Goal: Navigation & Orientation: Find specific page/section

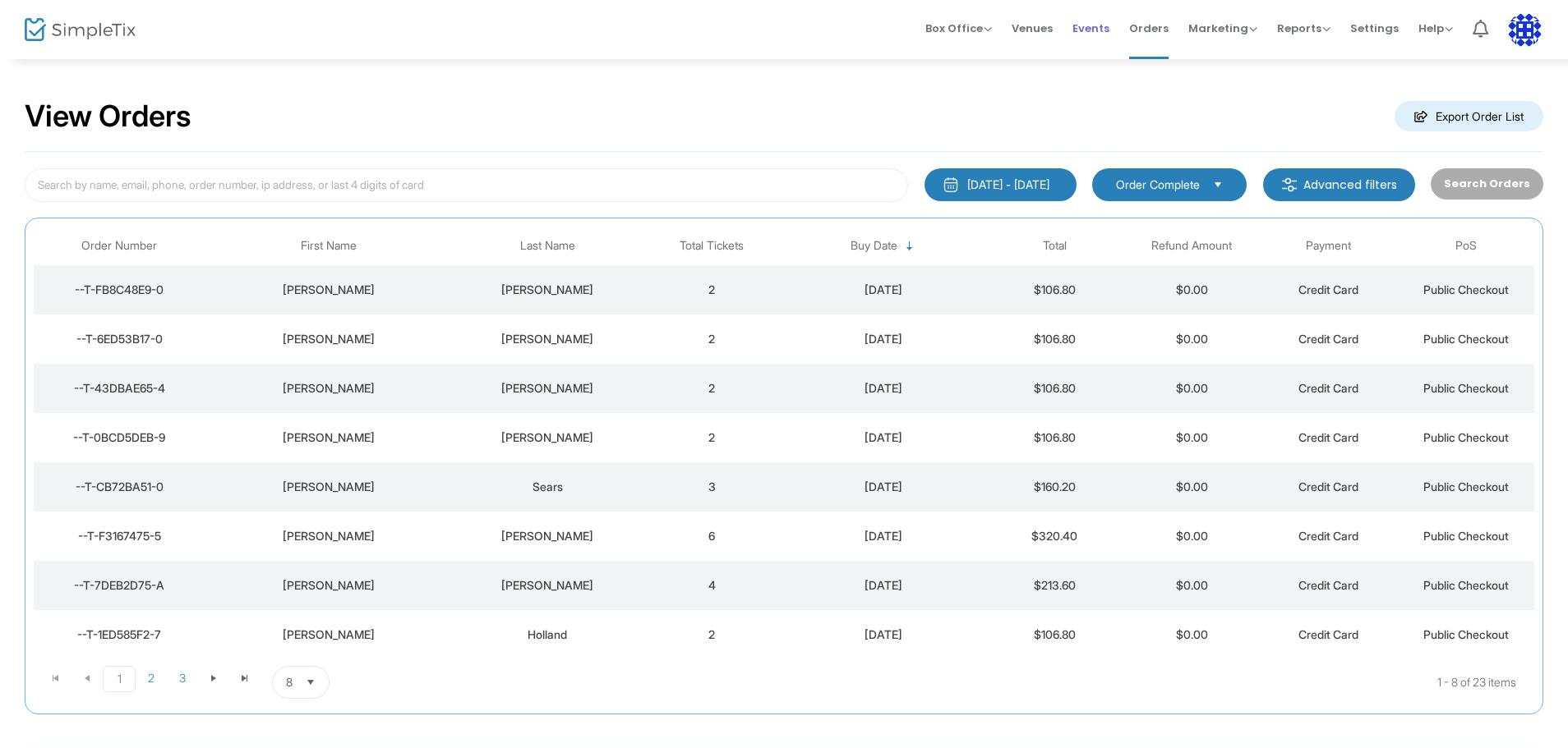
click at [1087, 30] on span "Events" at bounding box center [1091, 28] width 37 height 42
